Goal: Task Accomplishment & Management: Manage account settings

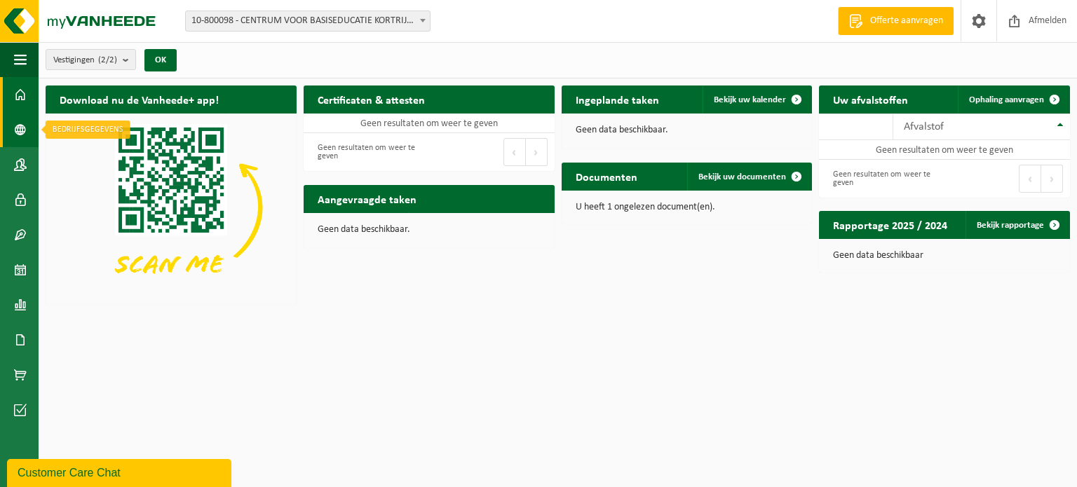
click at [20, 126] on span at bounding box center [20, 129] width 13 height 35
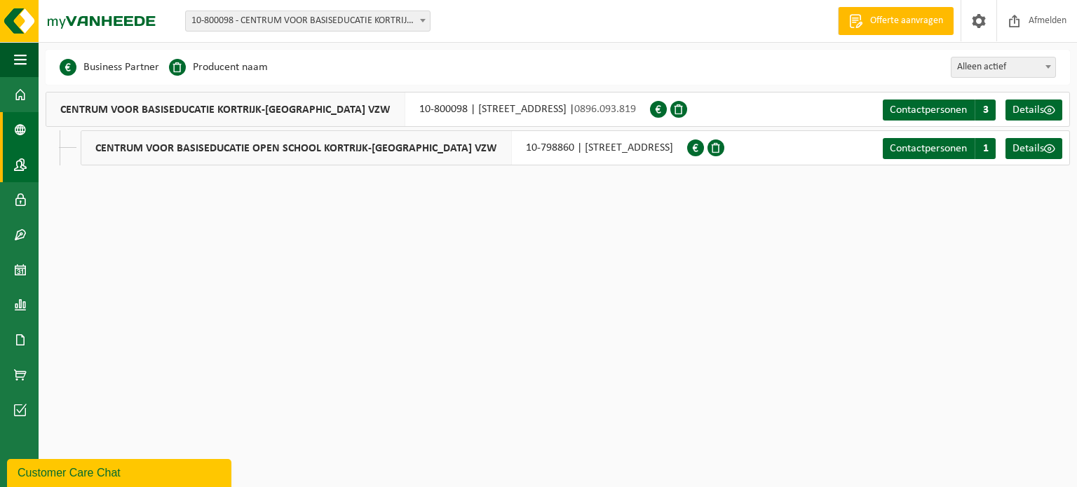
click at [15, 161] on span at bounding box center [20, 164] width 13 height 35
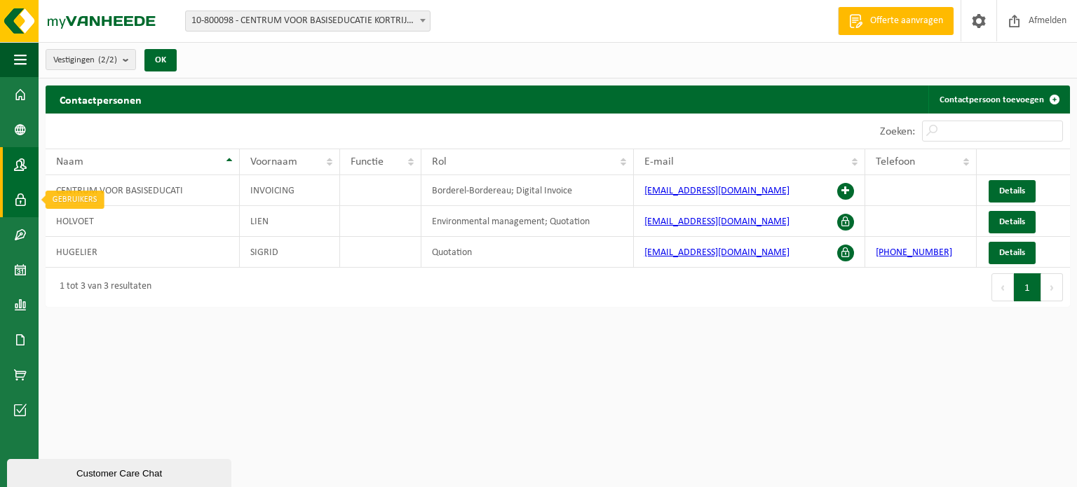
click at [20, 196] on span at bounding box center [20, 199] width 13 height 35
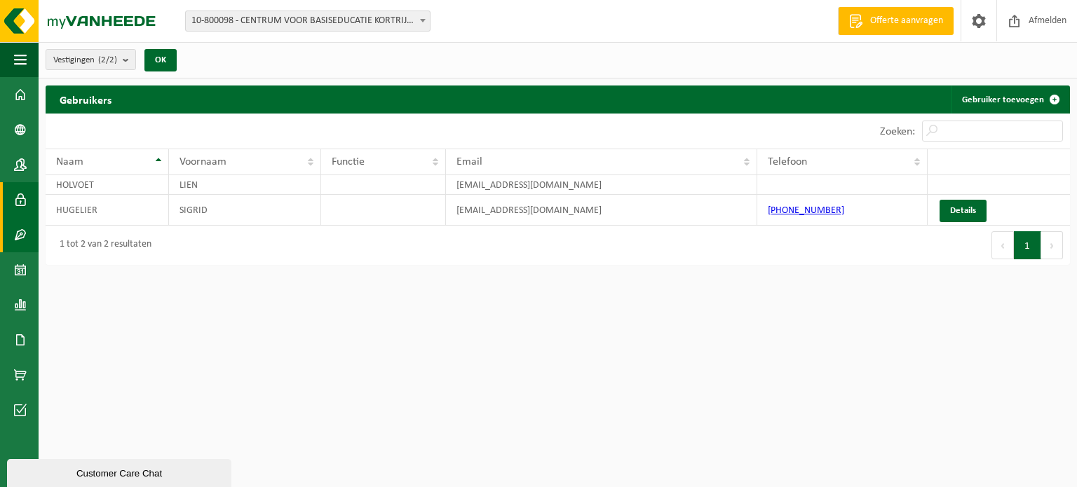
click at [20, 233] on span at bounding box center [20, 234] width 13 height 35
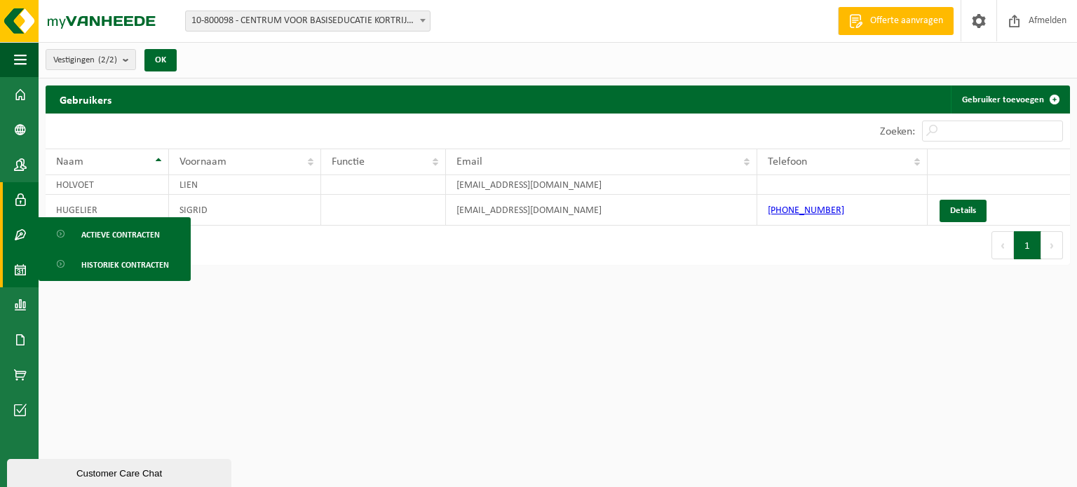
click at [22, 266] on span at bounding box center [20, 269] width 13 height 35
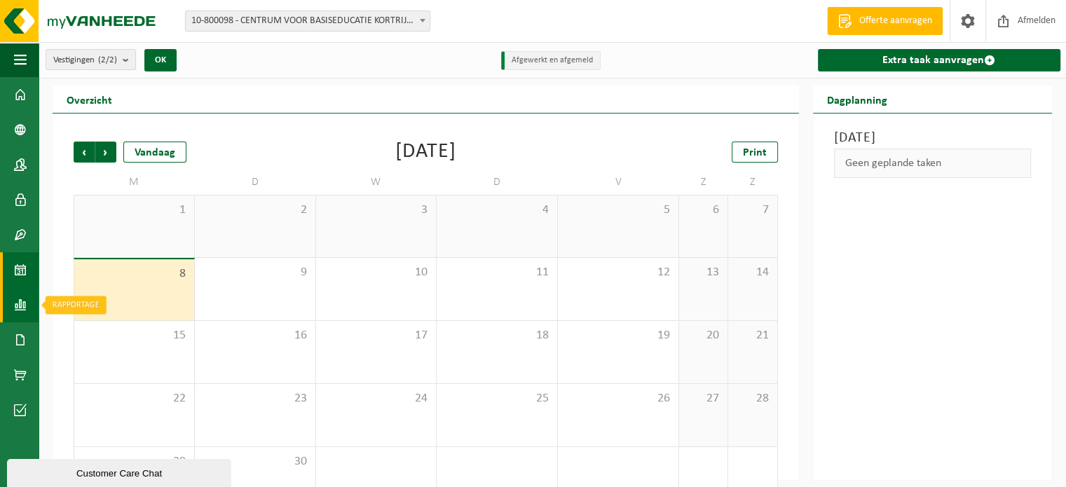
click at [27, 313] on link "Rapportage" at bounding box center [19, 304] width 39 height 35
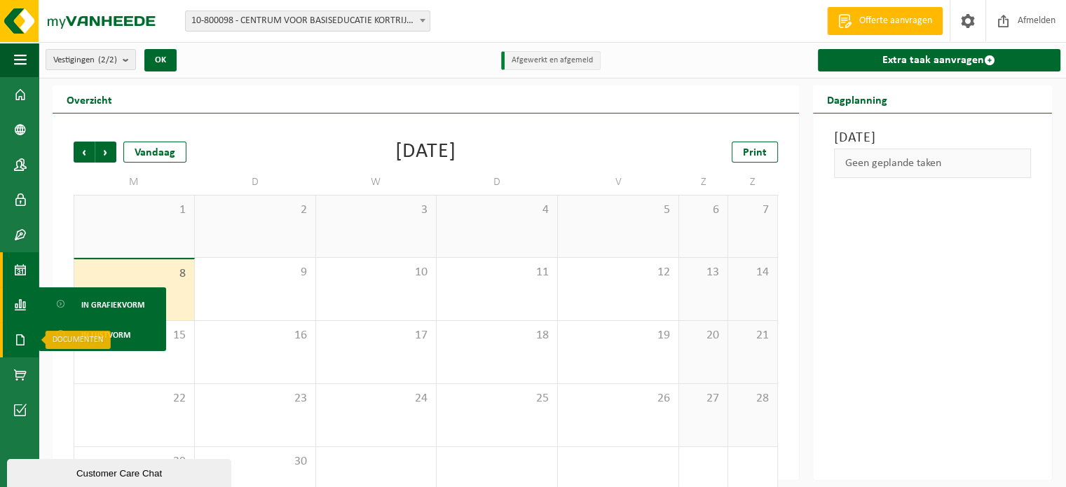
click at [20, 339] on span at bounding box center [20, 340] width 13 height 35
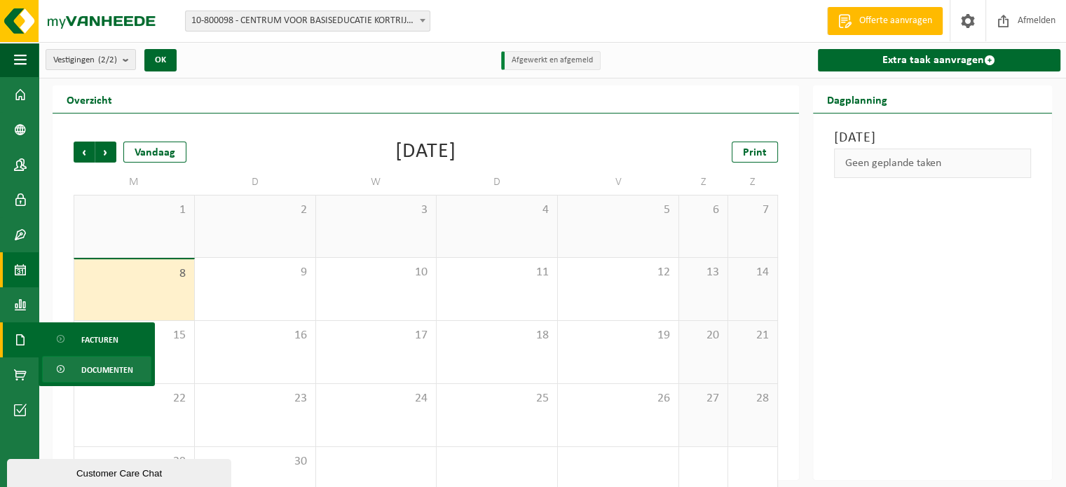
click at [109, 368] on span "Documenten" at bounding box center [107, 370] width 52 height 27
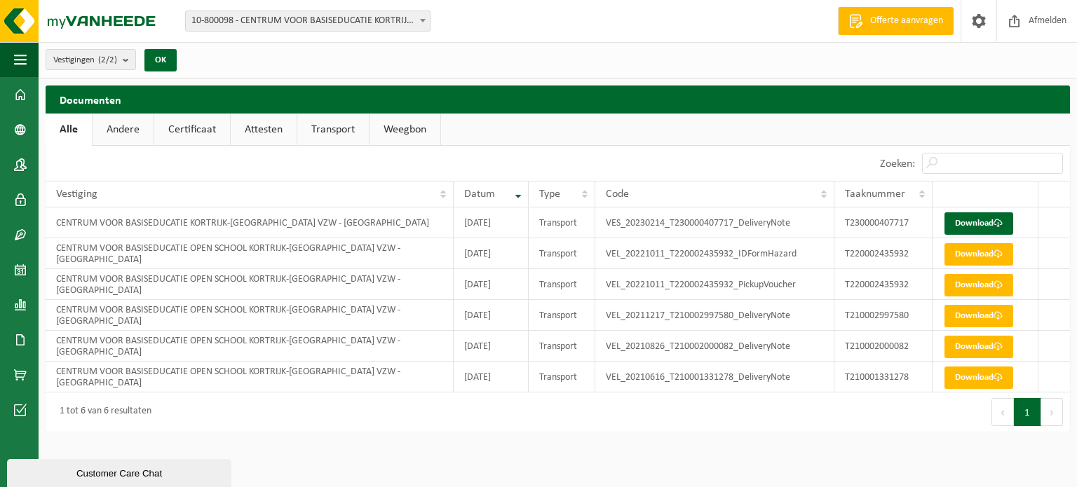
click at [126, 121] on link "Andere" at bounding box center [123, 130] width 61 height 32
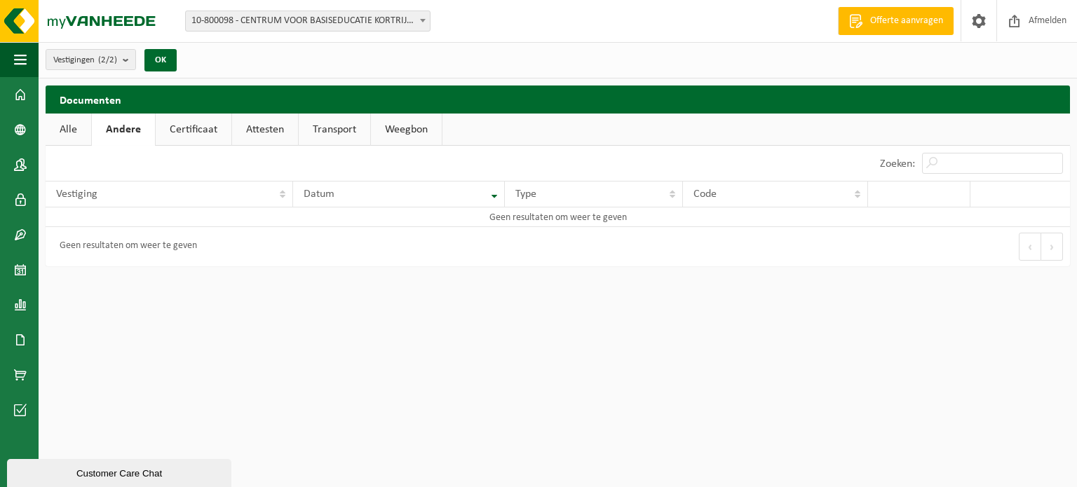
click at [189, 118] on link "Certificaat" at bounding box center [194, 130] width 76 height 32
click at [255, 124] on link "Attesten" at bounding box center [264, 130] width 66 height 32
click at [334, 132] on link "Transport" at bounding box center [335, 130] width 72 height 32
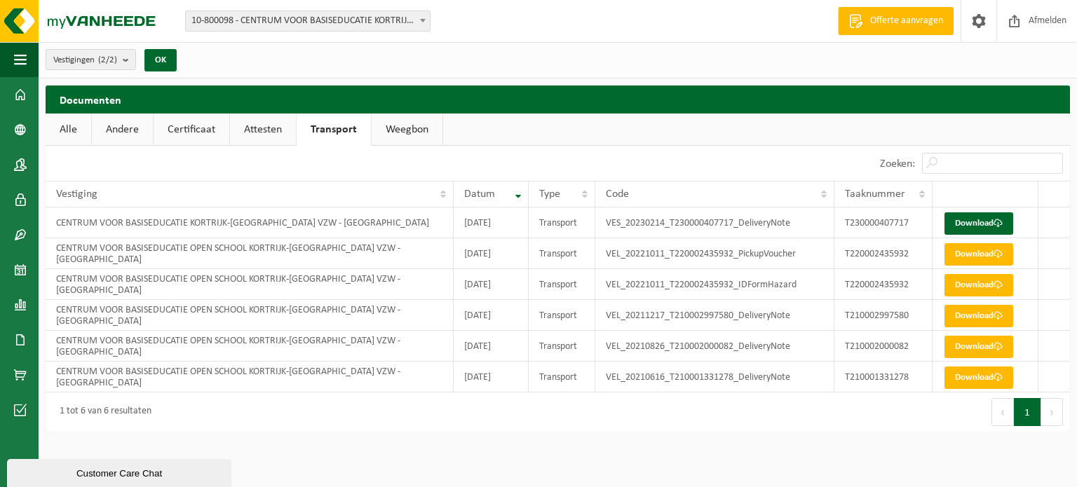
click at [412, 128] on link "Weegbon" at bounding box center [407, 130] width 71 height 32
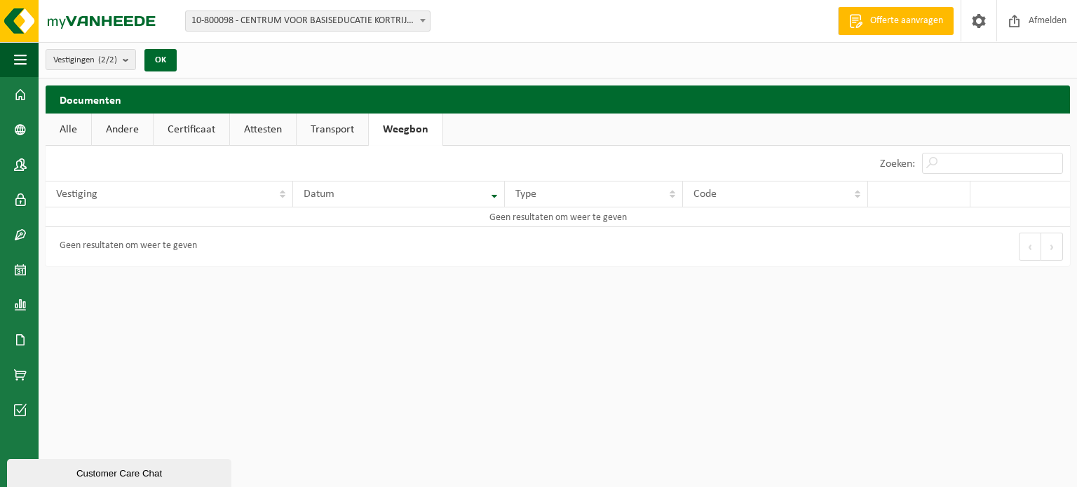
click at [331, 125] on link "Transport" at bounding box center [333, 130] width 72 height 32
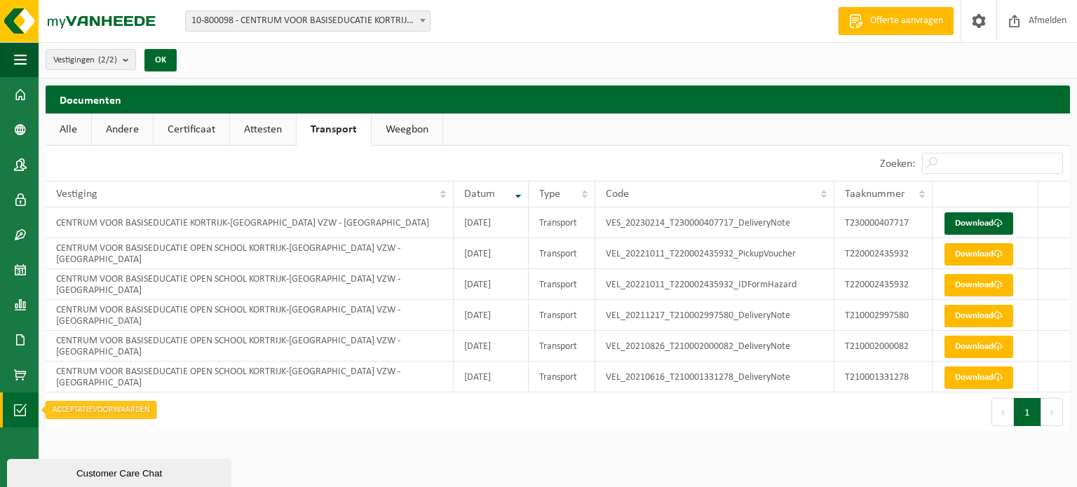
click at [29, 412] on link "Acceptatievoorwaarden" at bounding box center [19, 410] width 39 height 35
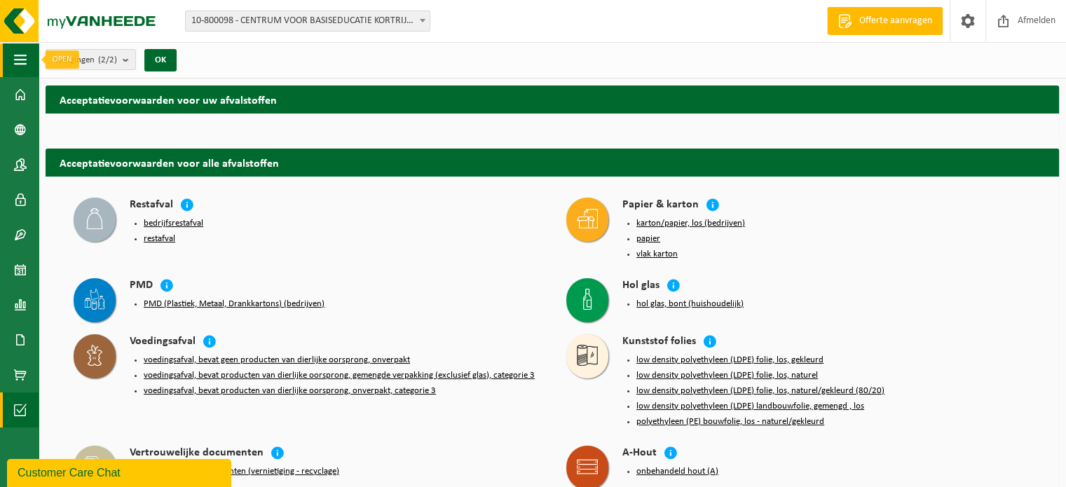
click at [20, 61] on span "button" at bounding box center [20, 59] width 13 height 35
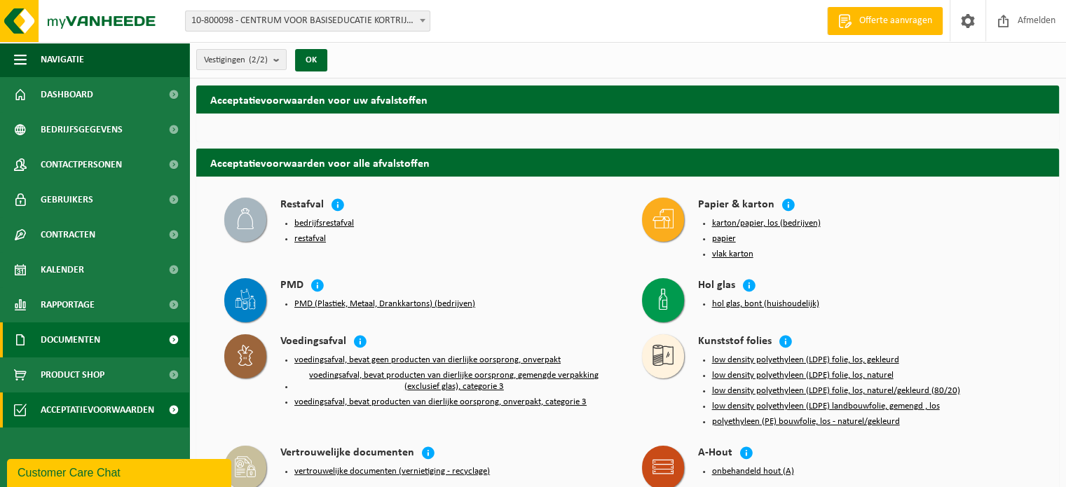
click at [173, 335] on span at bounding box center [174, 340] width 32 height 35
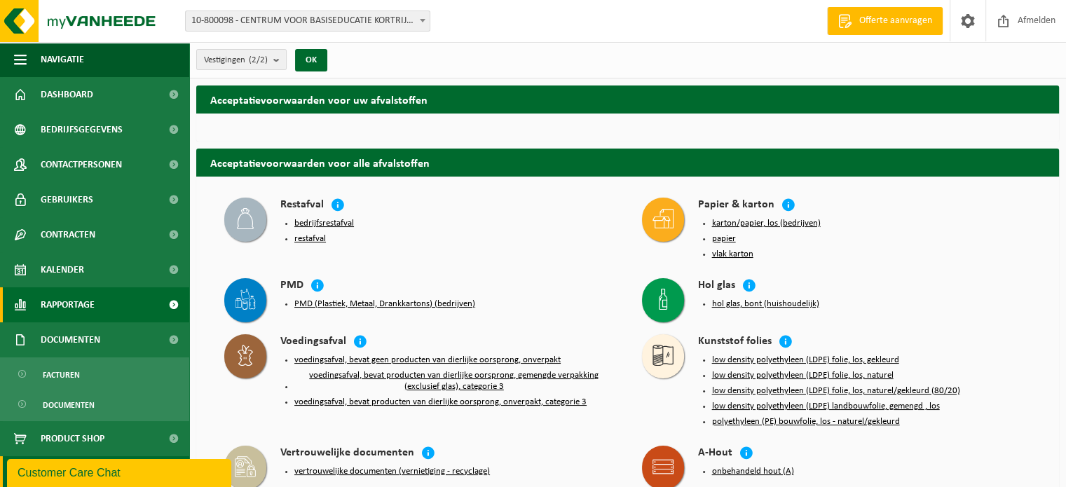
click at [165, 305] on span at bounding box center [174, 304] width 32 height 35
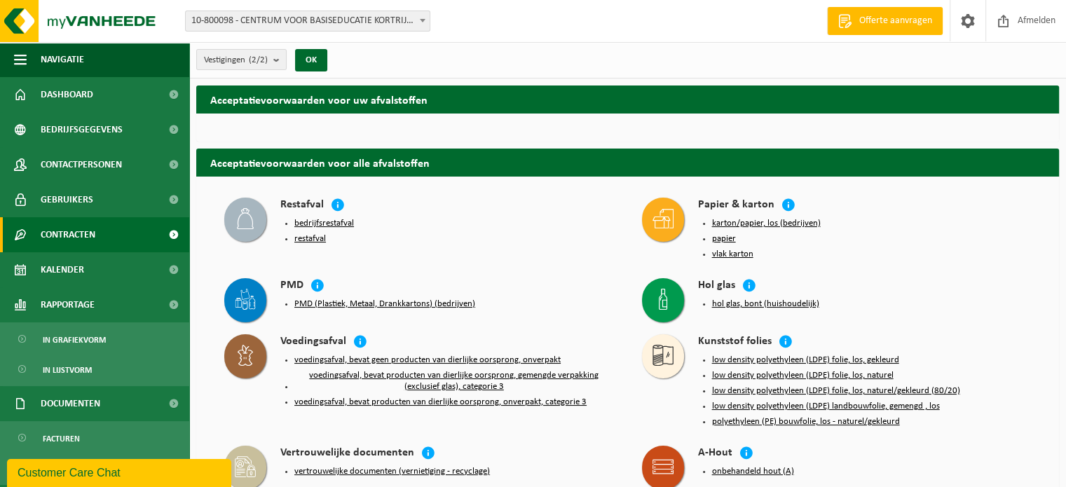
click at [163, 232] on span at bounding box center [174, 234] width 32 height 35
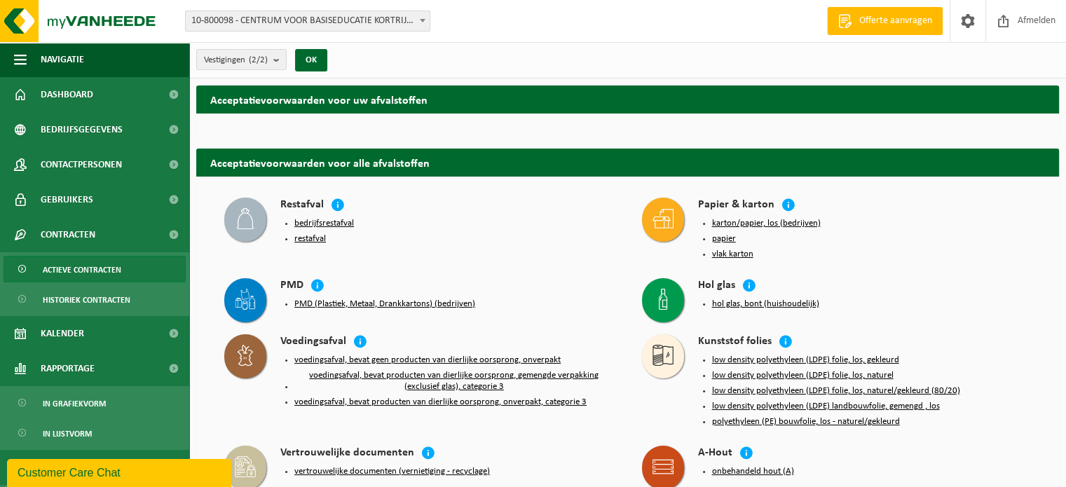
click at [81, 266] on span "Actieve contracten" at bounding box center [82, 270] width 79 height 27
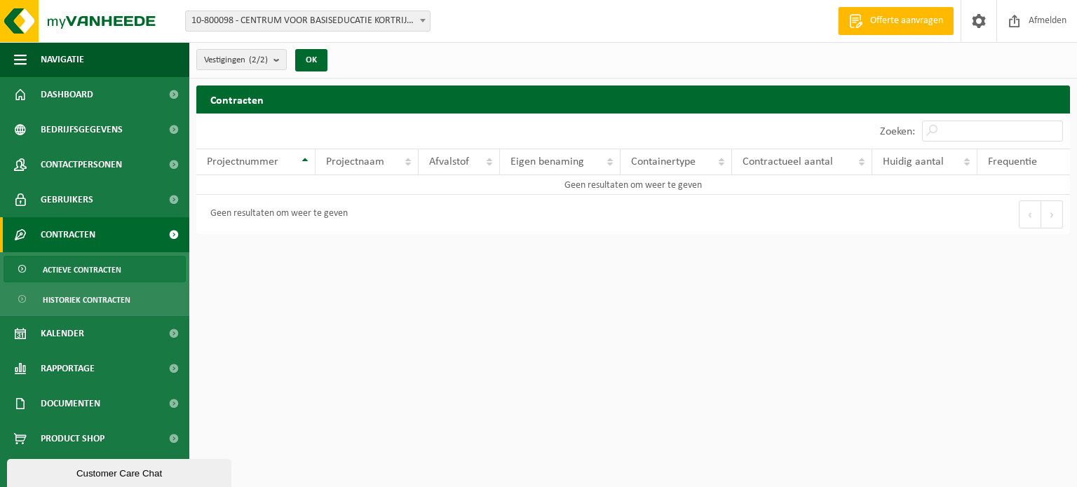
click at [168, 231] on span at bounding box center [174, 234] width 32 height 35
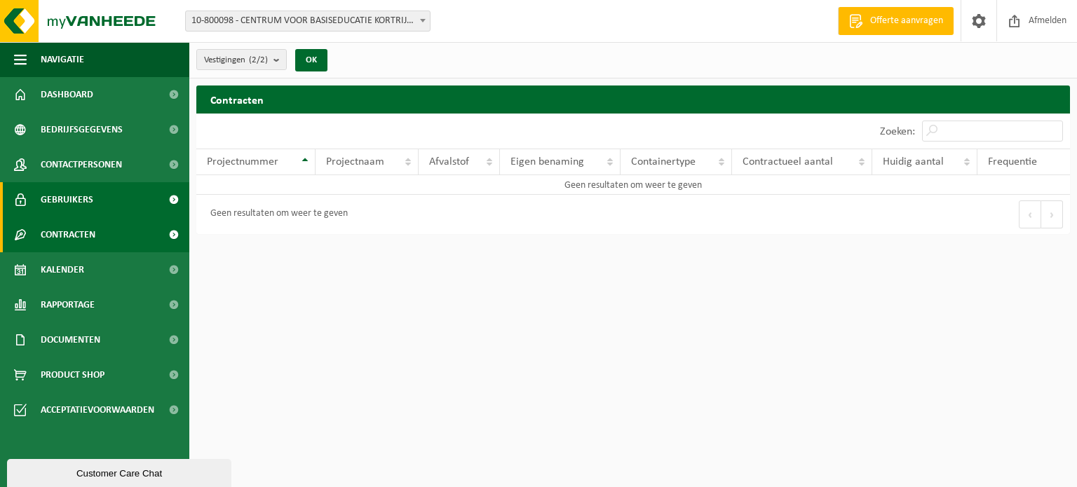
click at [172, 200] on span at bounding box center [174, 199] width 32 height 35
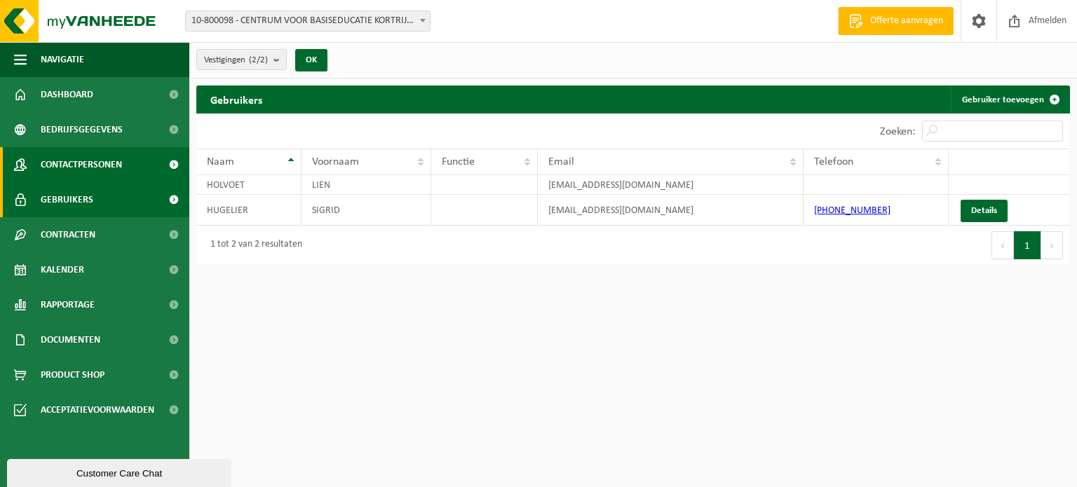
click at [172, 164] on span at bounding box center [174, 164] width 32 height 35
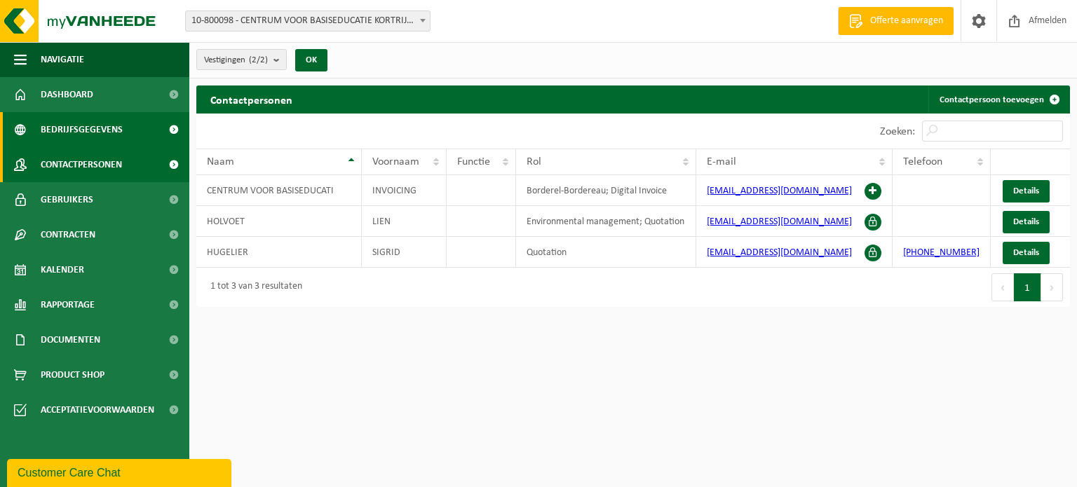
click at [177, 127] on span at bounding box center [174, 129] width 32 height 35
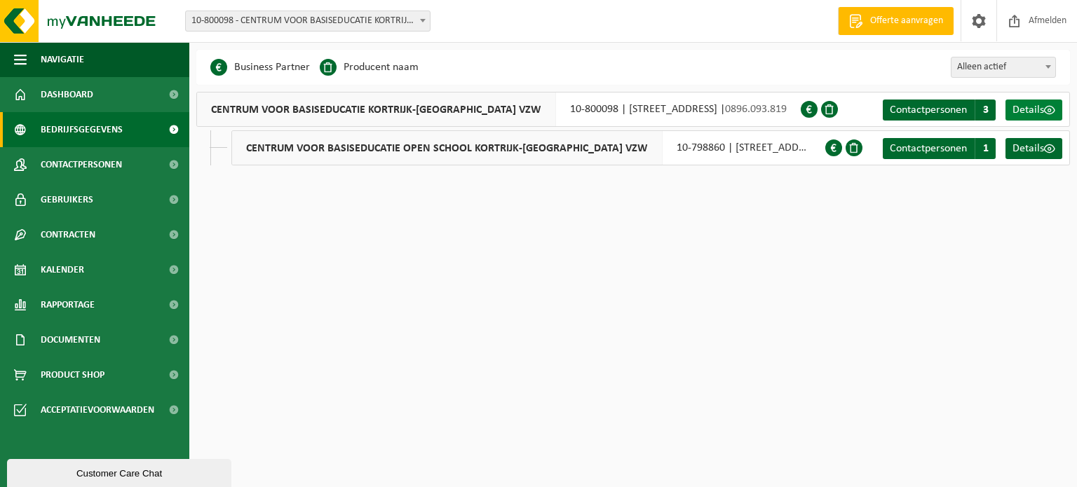
click at [1038, 110] on span "Details" at bounding box center [1028, 109] width 32 height 11
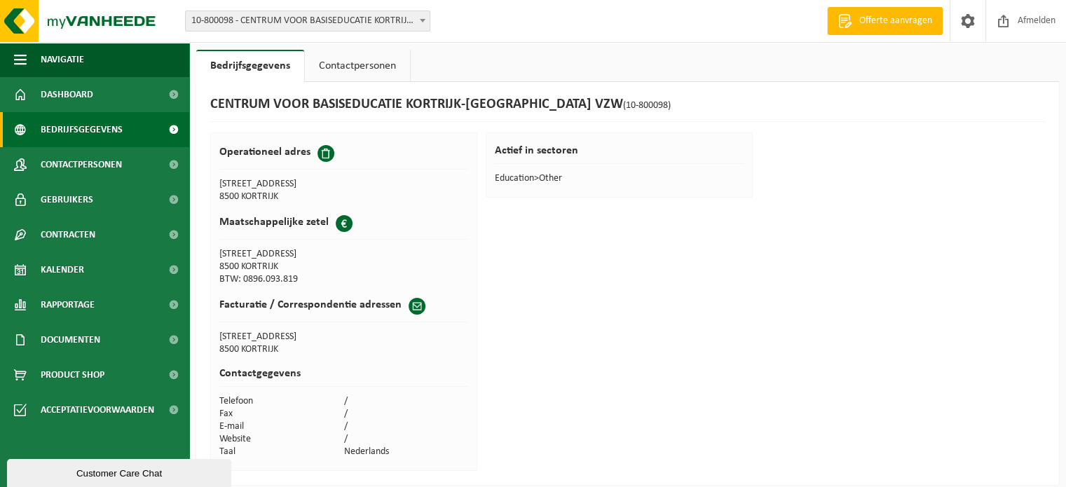
click at [175, 130] on span at bounding box center [174, 129] width 32 height 35
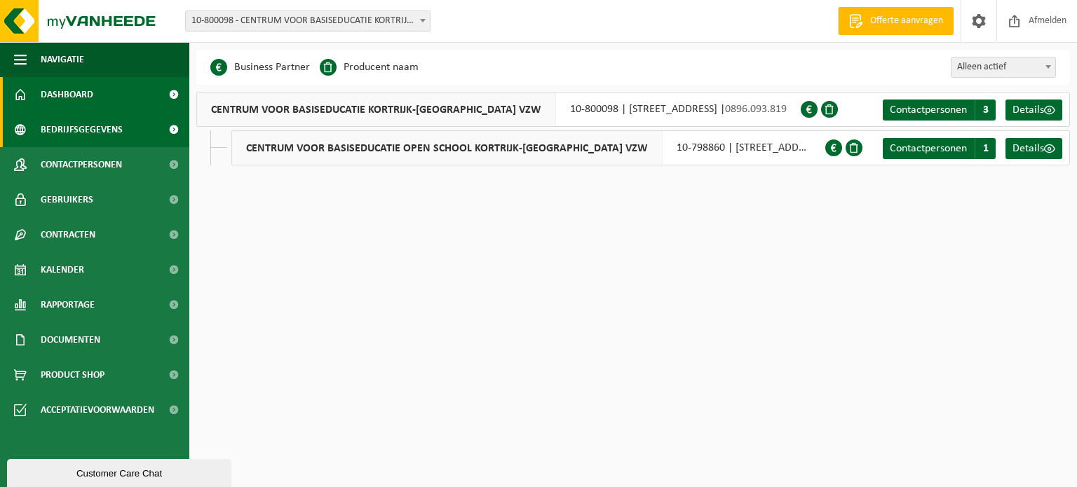
click at [177, 96] on span at bounding box center [174, 94] width 32 height 35
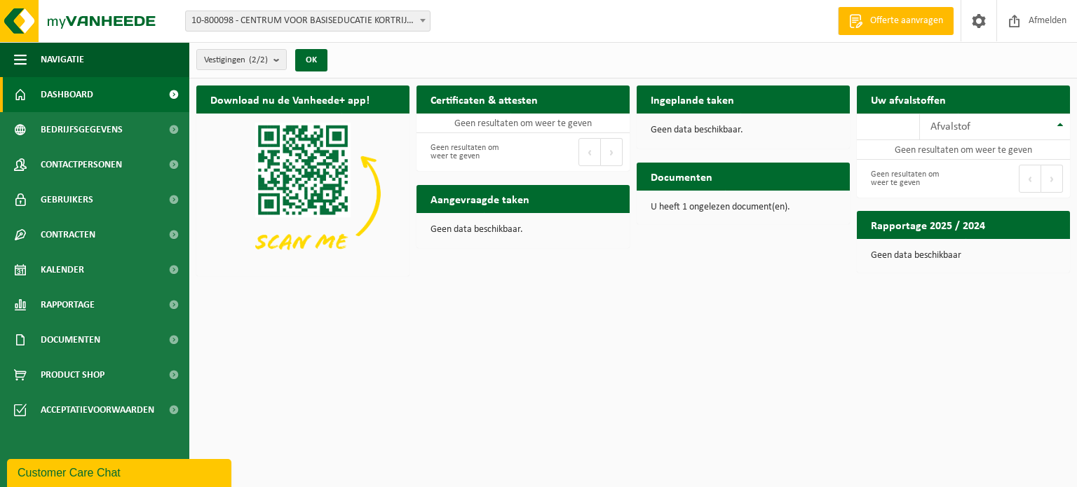
click at [365, 11] on span "10-800098 - CENTRUM VOOR BASISEDUCATIE KORTRIJK-[GEOGRAPHIC_DATA] VZW - [GEOGRA…" at bounding box center [308, 21] width 244 height 20
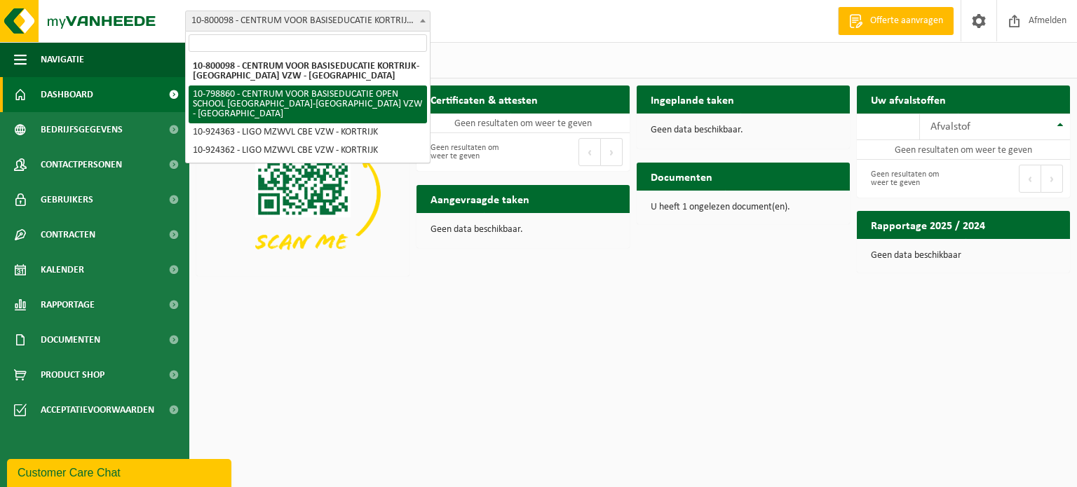
select select "101099"
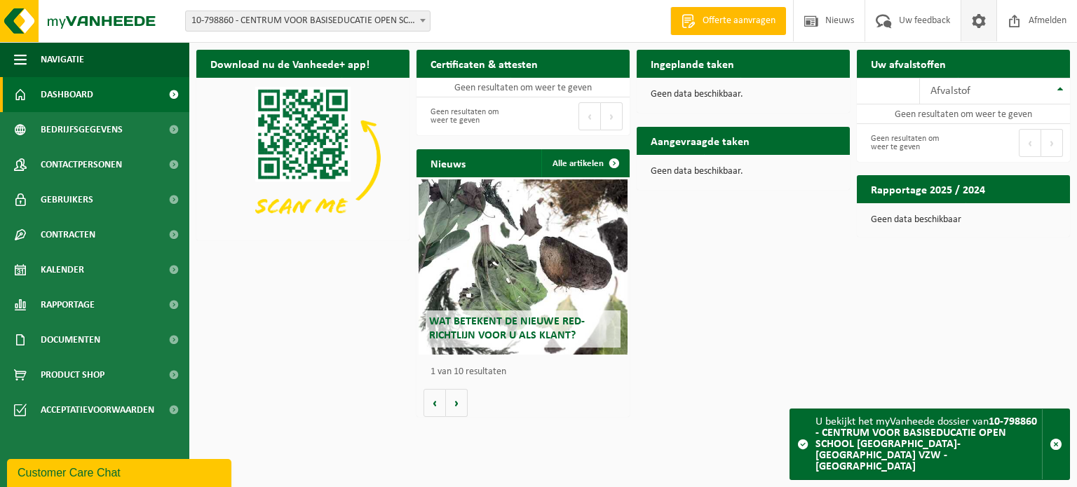
click at [981, 24] on span at bounding box center [978, 20] width 21 height 41
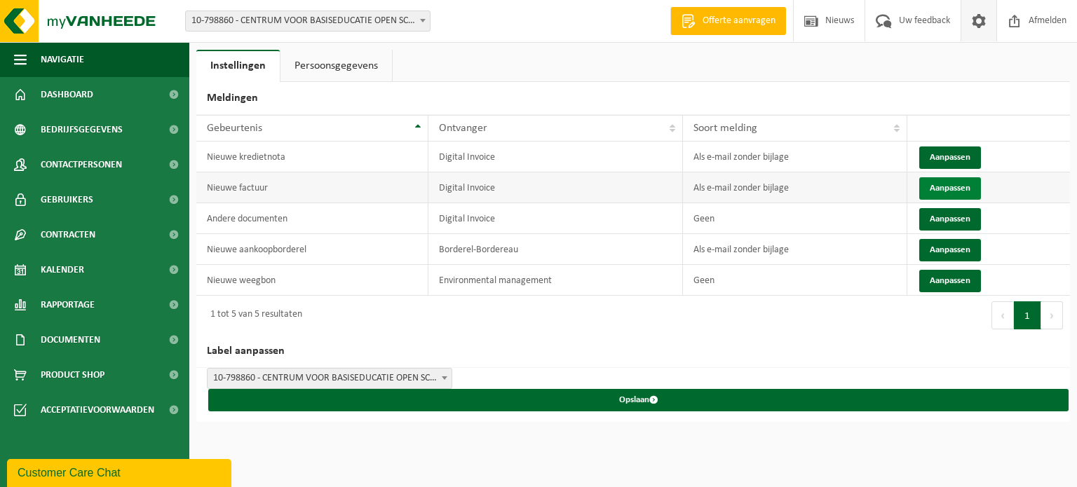
click at [945, 186] on button "Aanpassen" at bounding box center [950, 188] width 62 height 22
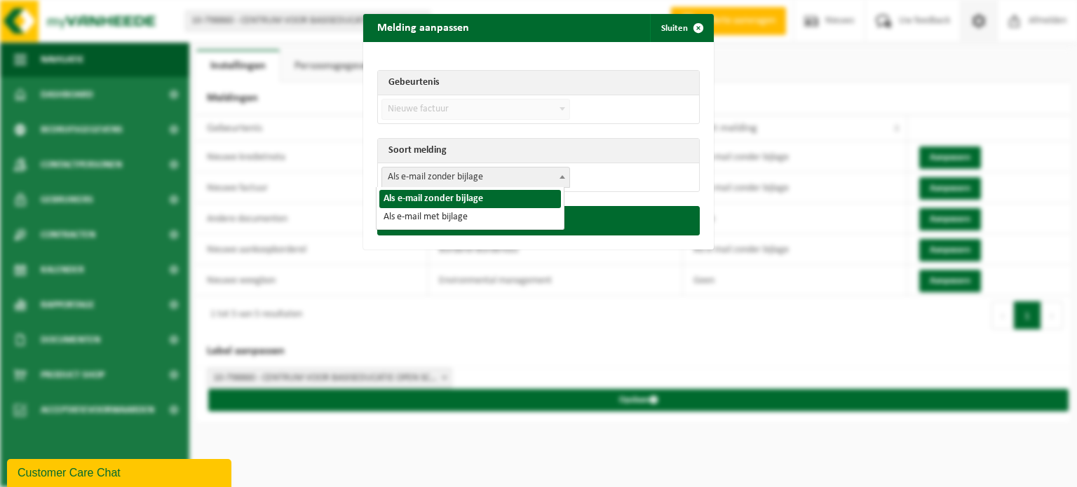
click at [560, 175] on b at bounding box center [563, 177] width 6 height 4
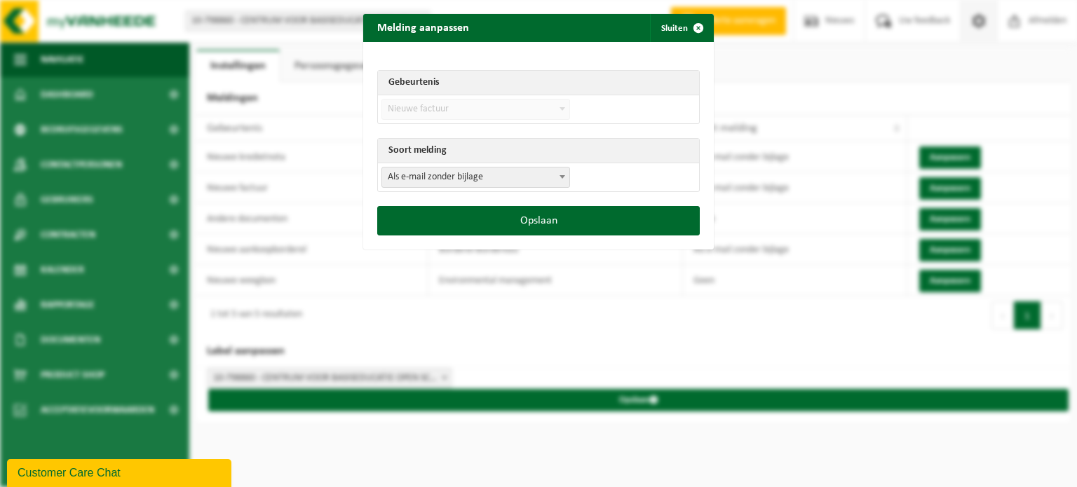
click at [546, 175] on span "Als e-mail zonder bijlage" at bounding box center [475, 178] width 187 height 20
click at [687, 25] on span "submit" at bounding box center [698, 28] width 28 height 28
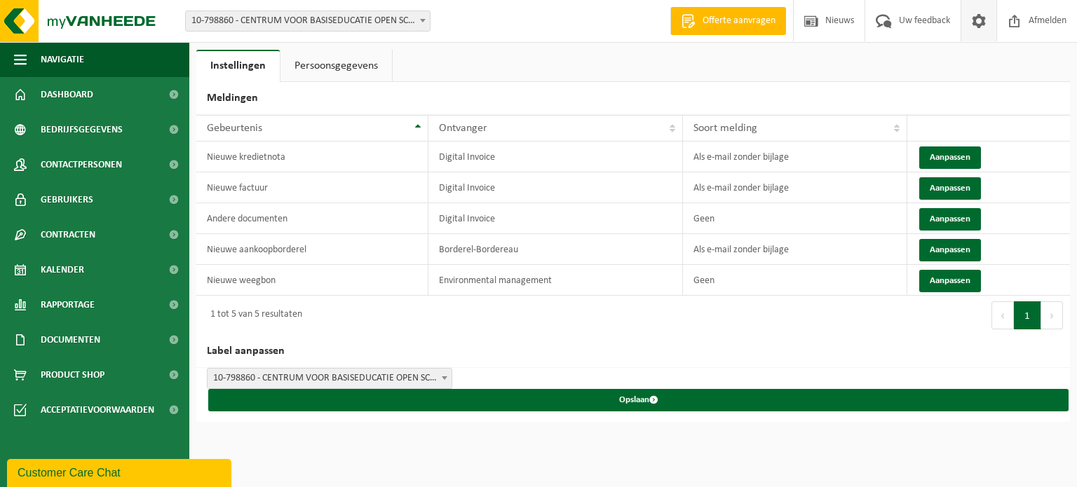
click at [341, 57] on link "Persoonsgegevens" at bounding box center [335, 66] width 111 height 32
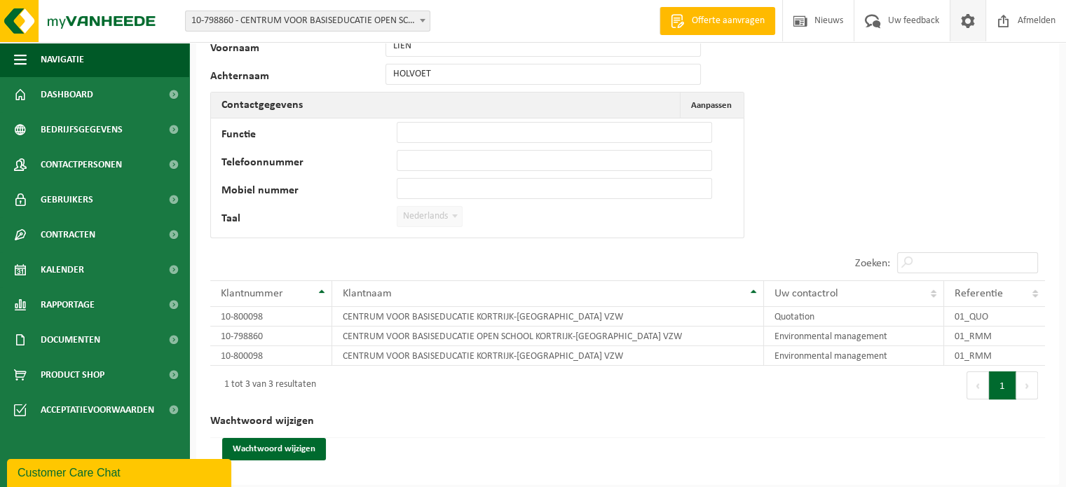
scroll to position [92, 0]
click at [489, 117] on td "Functie Telefoonnummer Mobiel nummer Taal Nederlands '; Français '; English '; …" at bounding box center [477, 175] width 533 height 119
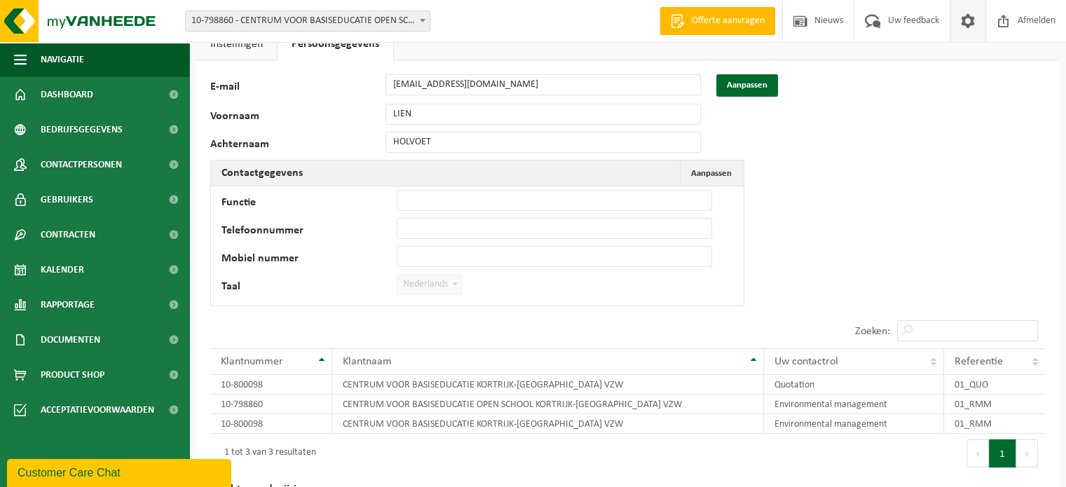
scroll to position [0, 0]
